Goal: Check status: Check status

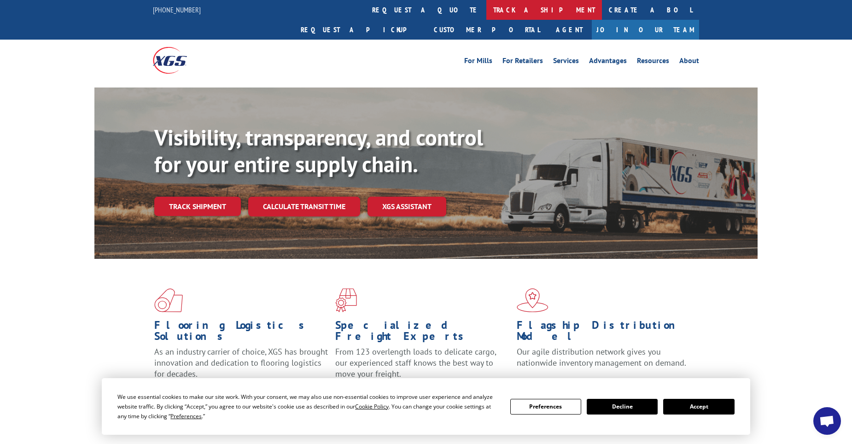
click at [486, 9] on link "track a shipment" at bounding box center [544, 10] width 116 height 20
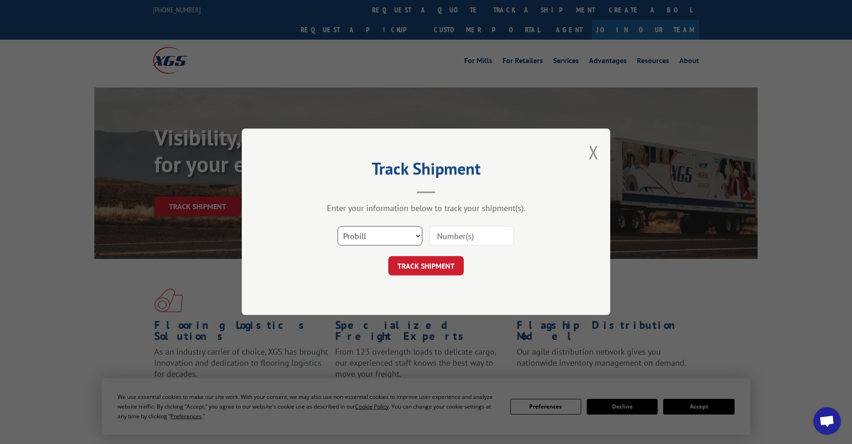
click at [367, 243] on select "Select category... Probill BOL PO" at bounding box center [379, 235] width 85 height 19
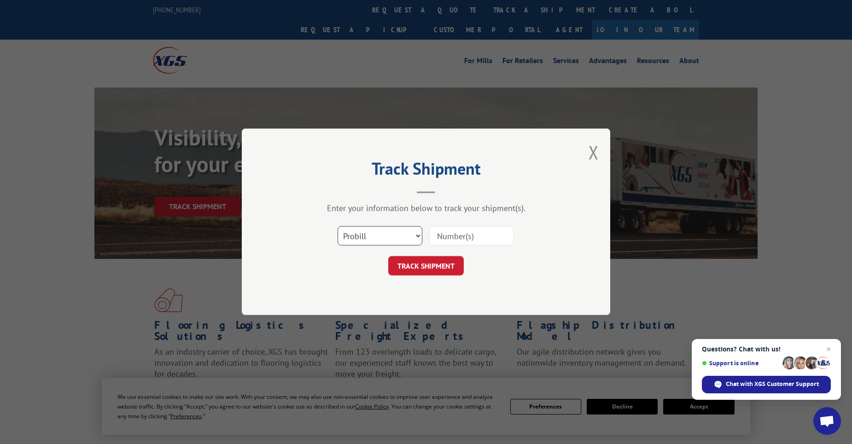
select select "po"
click at [337, 226] on select "Select category... Probill BOL PO" at bounding box center [379, 235] width 85 height 19
click at [458, 232] on input at bounding box center [471, 235] width 85 height 19
paste input "04549239"
type input "04549239"
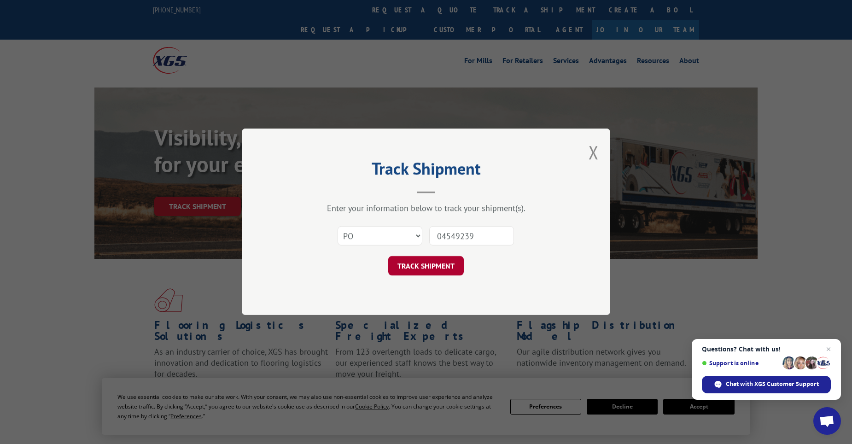
click at [430, 259] on button "TRACK SHIPMENT" at bounding box center [425, 265] width 75 height 19
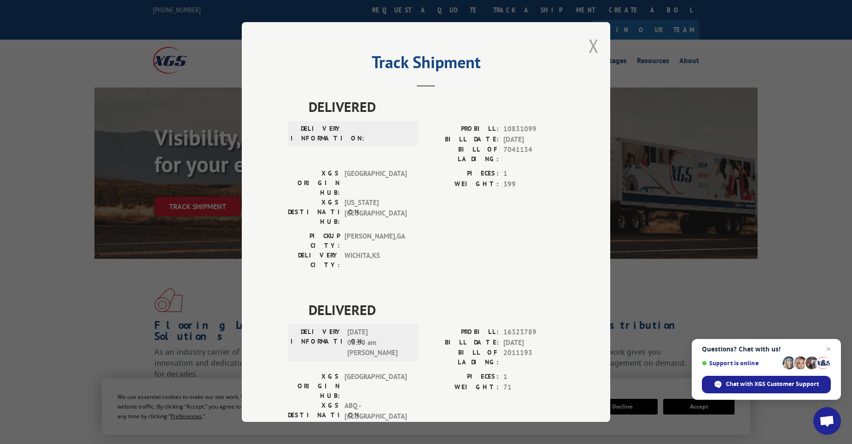
click at [590, 47] on button "Close modal" at bounding box center [593, 46] width 10 height 24
